Goal: Task Accomplishment & Management: Manage account settings

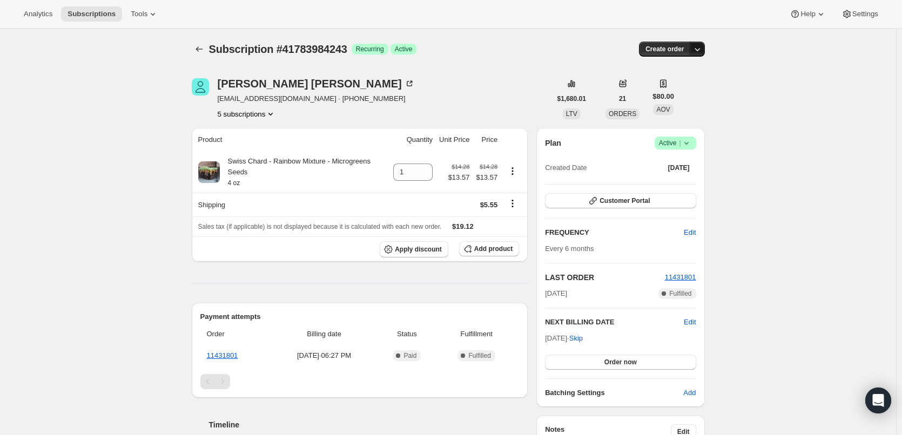
click at [701, 47] on icon "button" at bounding box center [697, 49] width 11 height 11
click at [808, 79] on div "Subscription #41783984243. This page is ready Subscription #41783984243 Success…" at bounding box center [448, 400] width 896 height 742
click at [692, 141] on icon at bounding box center [686, 143] width 11 height 11
click at [686, 185] on span "Cancel subscription" at bounding box center [678, 183] width 61 height 8
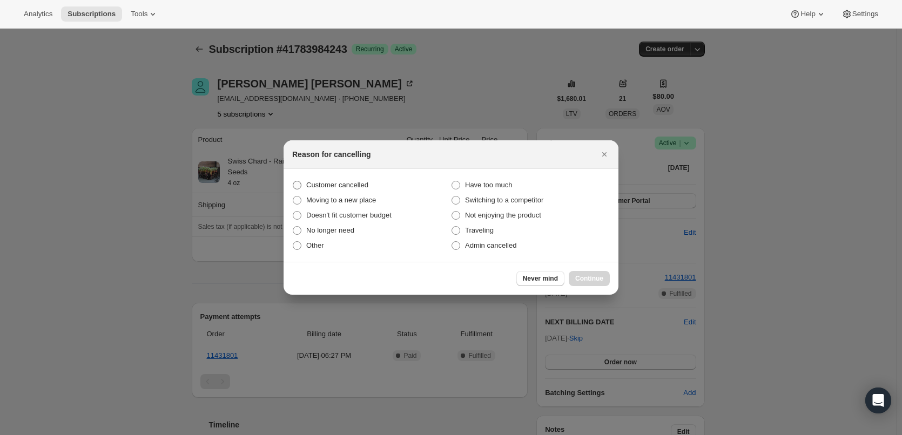
click at [297, 184] on span ":rbk:" at bounding box center [297, 185] width 9 height 9
click at [293, 181] on input "Customer cancelled" at bounding box center [293, 181] width 1 height 1
radio input "true"
click at [588, 279] on span "Continue" at bounding box center [589, 278] width 28 height 9
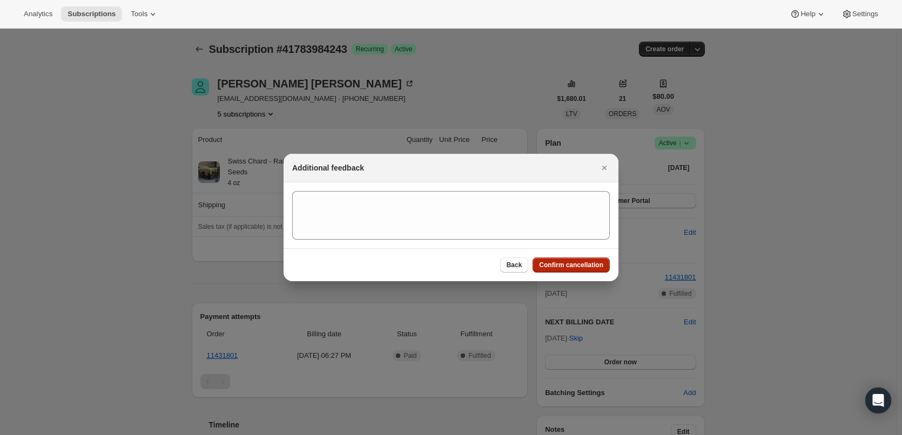
click at [566, 266] on span "Confirm cancellation" at bounding box center [571, 265] width 64 height 9
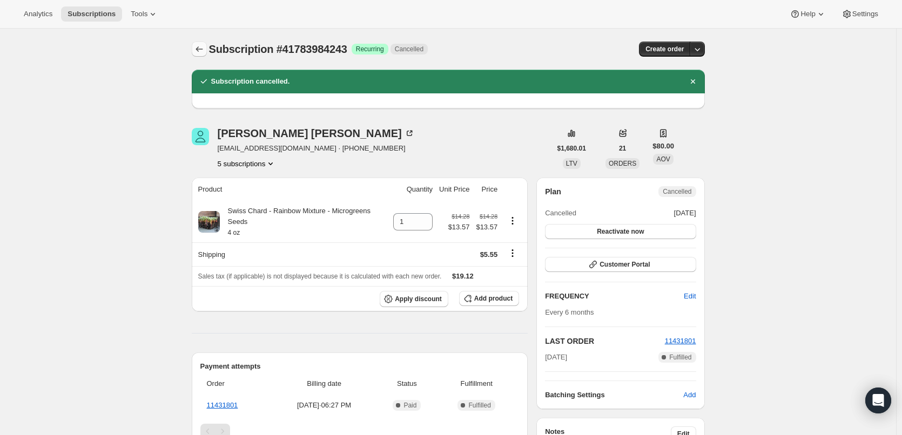
click at [202, 49] on icon "Subscriptions" at bounding box center [199, 49] width 11 height 11
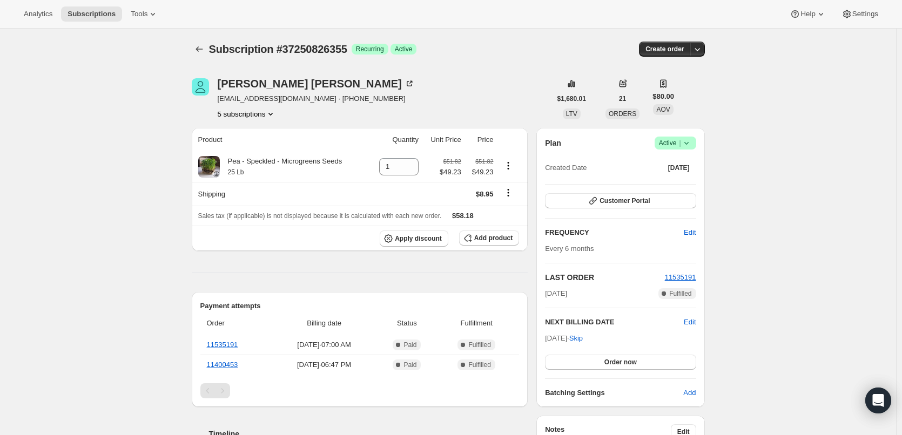
click at [690, 141] on icon at bounding box center [686, 143] width 11 height 11
click at [685, 183] on span "Cancel subscription" at bounding box center [678, 183] width 61 height 8
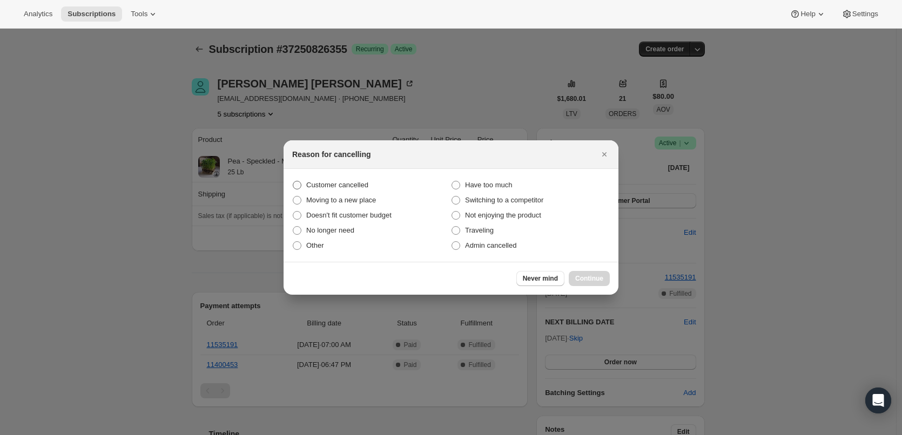
click at [296, 183] on span ":rbk:" at bounding box center [297, 185] width 9 height 9
click at [293, 181] on input "Customer cancelled" at bounding box center [293, 181] width 1 height 1
radio input "true"
click at [591, 280] on span "Continue" at bounding box center [589, 278] width 28 height 9
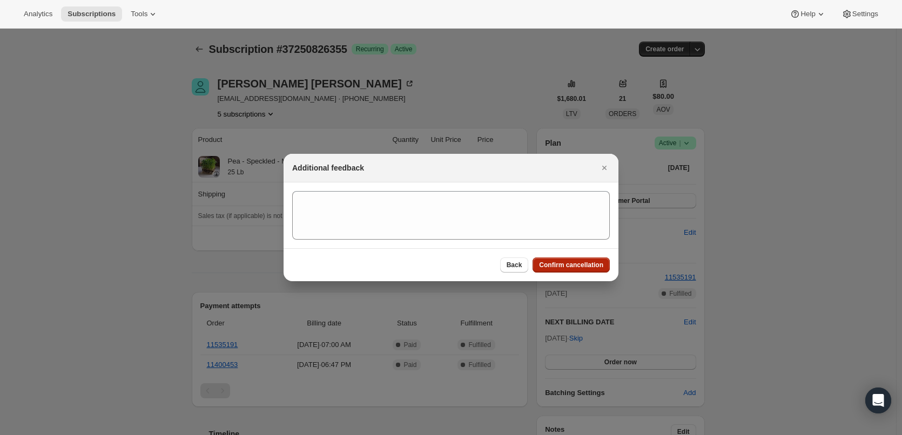
click at [566, 266] on span "Confirm cancellation" at bounding box center [571, 265] width 64 height 9
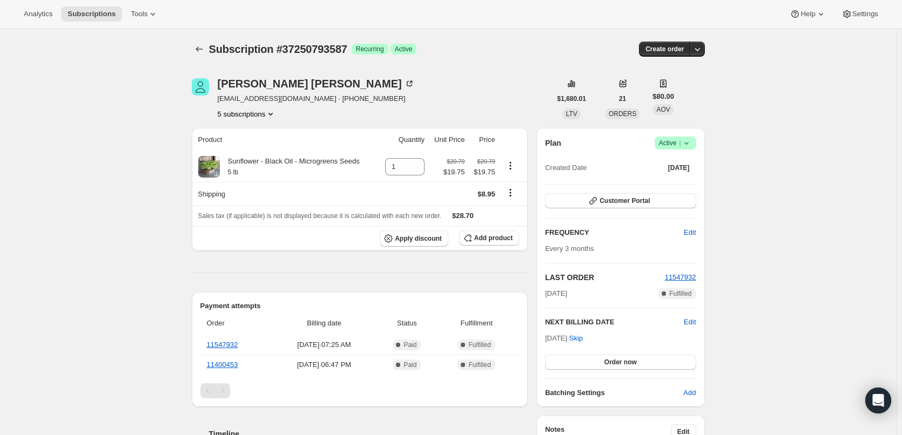
click at [689, 141] on icon at bounding box center [686, 143] width 11 height 11
click at [673, 179] on span "Cancel subscription" at bounding box center [678, 183] width 61 height 8
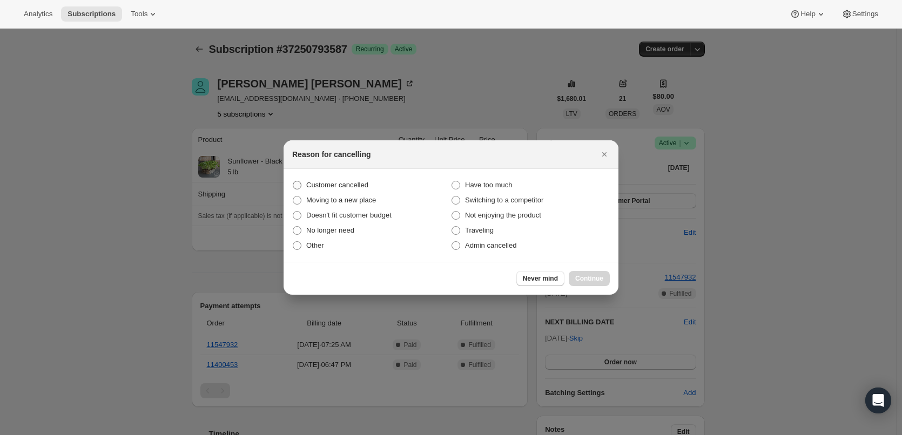
click at [297, 184] on span ":rbk:" at bounding box center [297, 185] width 9 height 9
click at [293, 181] on input "Customer cancelled" at bounding box center [293, 181] width 1 height 1
radio input "true"
click at [602, 276] on span "Continue" at bounding box center [589, 278] width 28 height 9
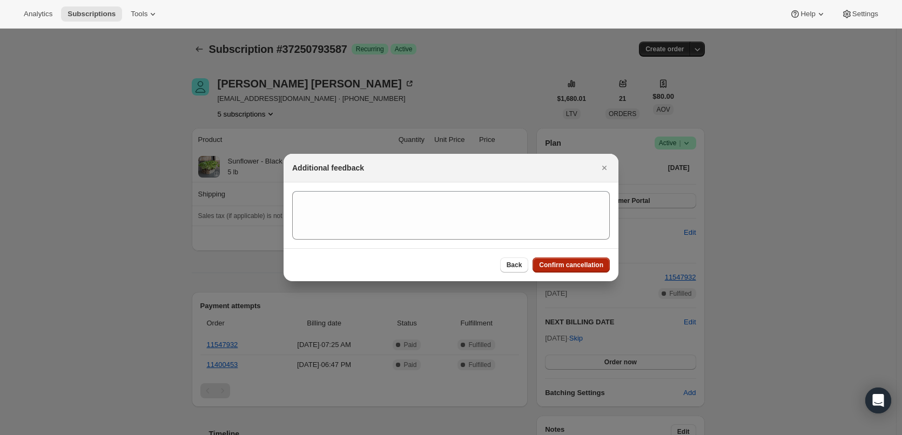
click at [587, 266] on span "Confirm cancellation" at bounding box center [571, 265] width 64 height 9
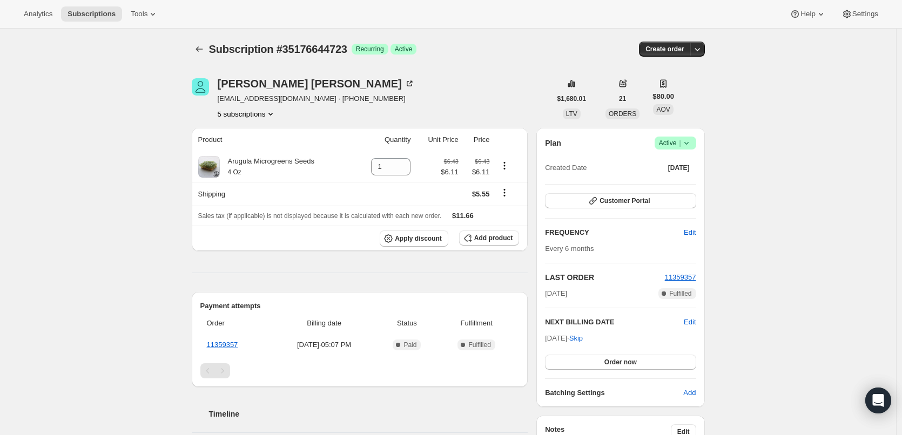
click at [690, 143] on icon at bounding box center [686, 143] width 11 height 11
click at [679, 182] on span "Cancel subscription" at bounding box center [678, 183] width 61 height 8
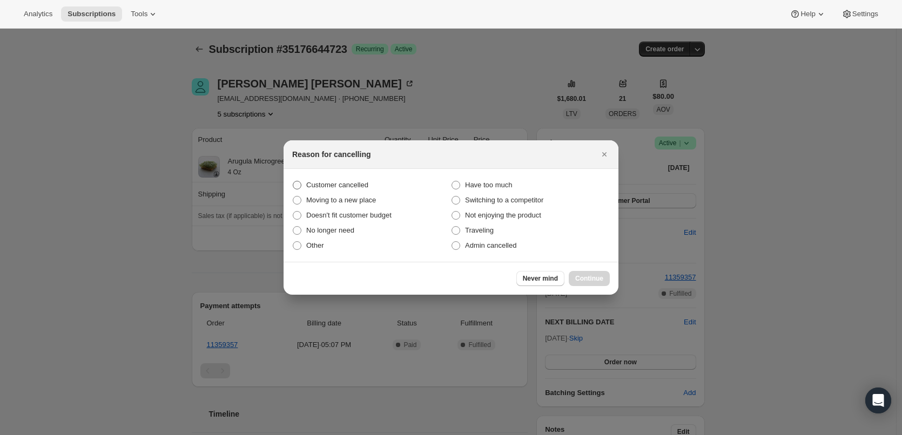
click at [296, 184] on span ":rbk:" at bounding box center [297, 185] width 9 height 9
click at [293, 181] on input "Customer cancelled" at bounding box center [293, 181] width 1 height 1
radio input "true"
click at [587, 275] on span "Continue" at bounding box center [589, 278] width 28 height 9
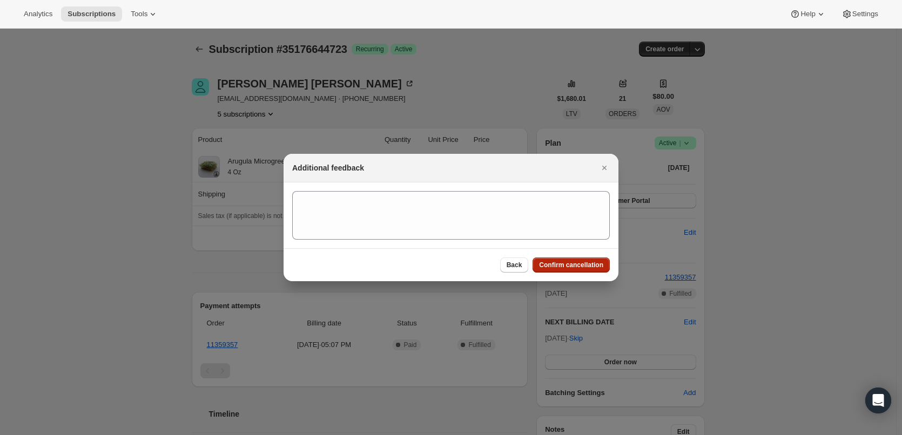
click at [567, 264] on span "Confirm cancellation" at bounding box center [571, 265] width 64 height 9
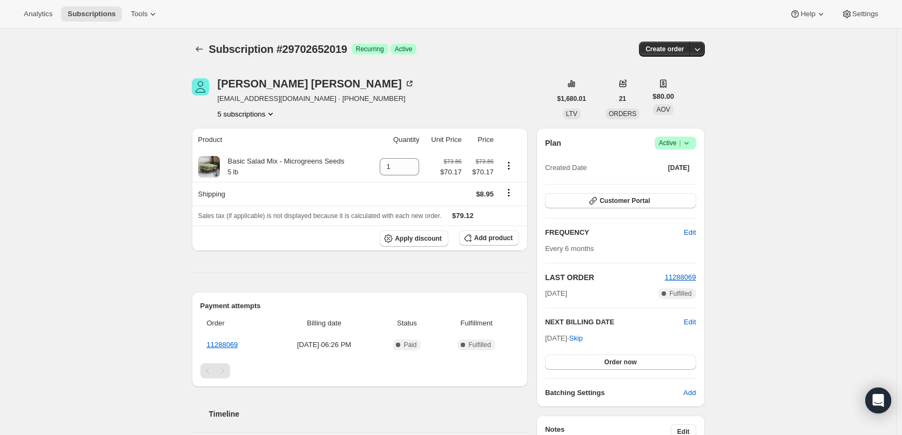
click at [688, 141] on icon at bounding box center [686, 143] width 11 height 11
click at [675, 181] on span "Cancel subscription" at bounding box center [678, 183] width 61 height 8
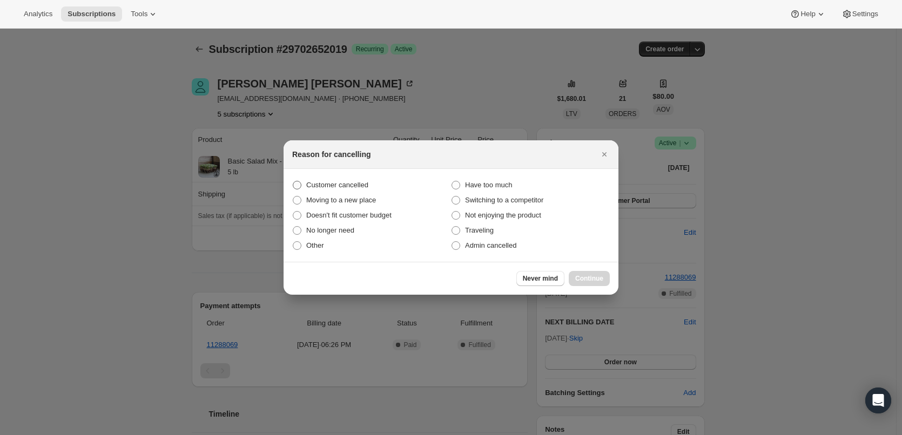
click at [296, 185] on span ":rbk:" at bounding box center [297, 185] width 9 height 9
click at [293, 181] on input "Customer cancelled" at bounding box center [293, 181] width 1 height 1
radio input "true"
click at [584, 276] on span "Continue" at bounding box center [589, 278] width 28 height 9
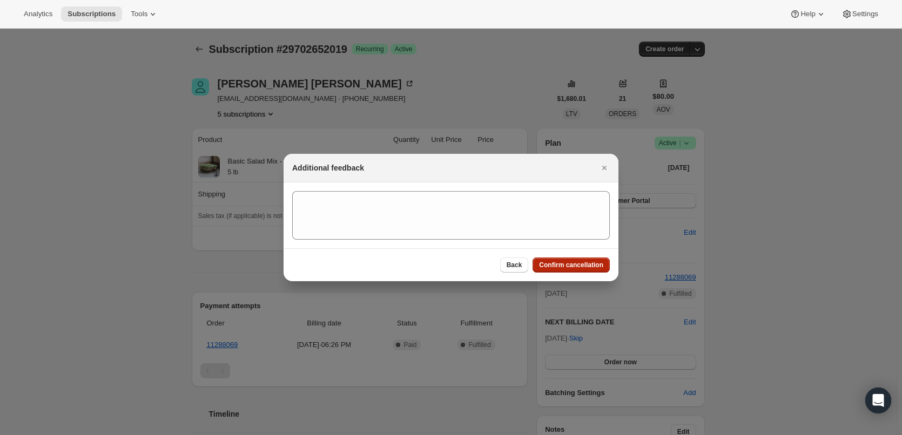
click at [543, 263] on span "Confirm cancellation" at bounding box center [571, 265] width 64 height 9
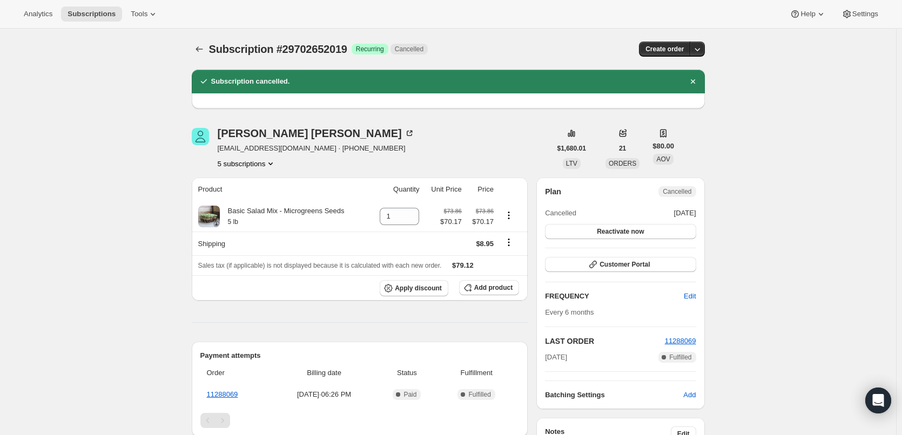
click at [275, 161] on icon "Product actions" at bounding box center [270, 163] width 11 height 11
